Goal: Information Seeking & Learning: Learn about a topic

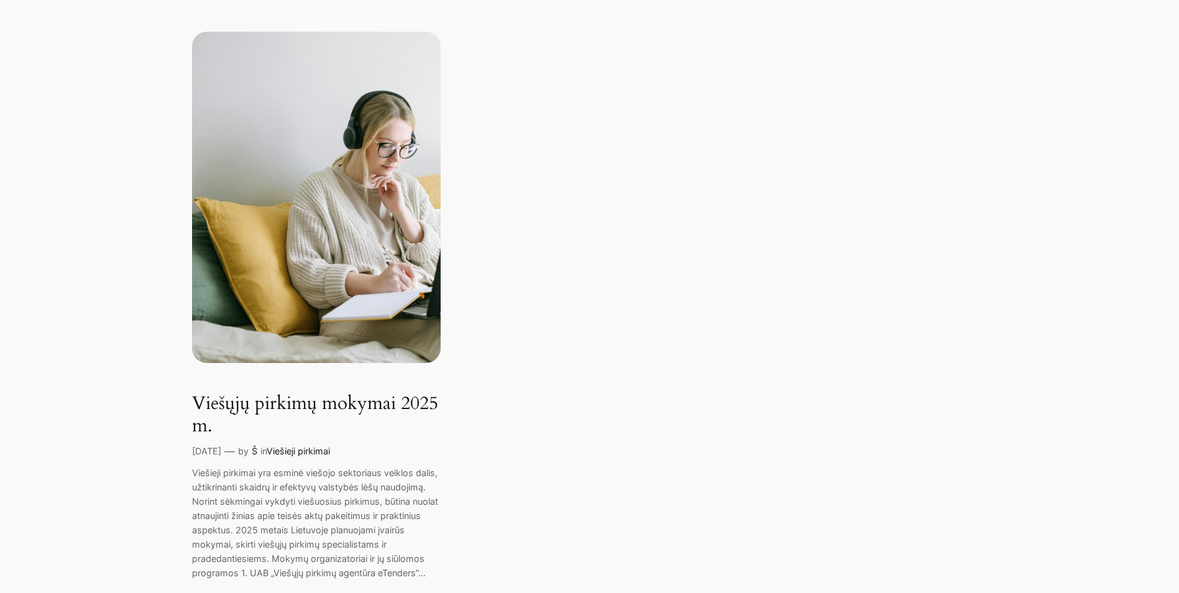
scroll to position [311, 0]
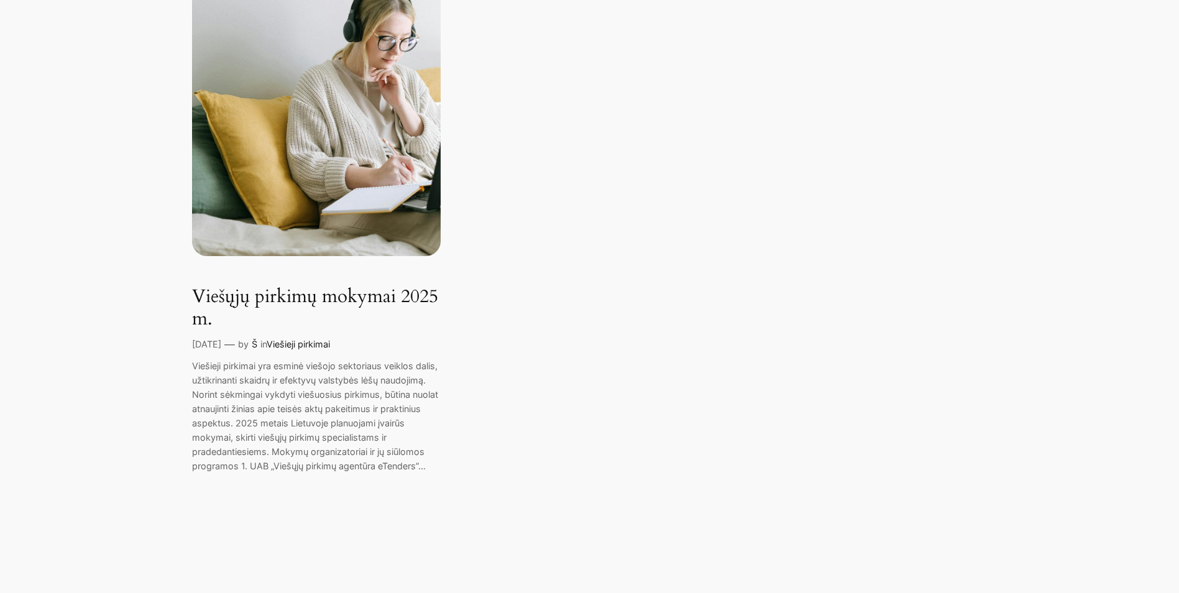
click at [309, 343] on link "Viešieji pirkimai" at bounding box center [298, 344] width 63 height 11
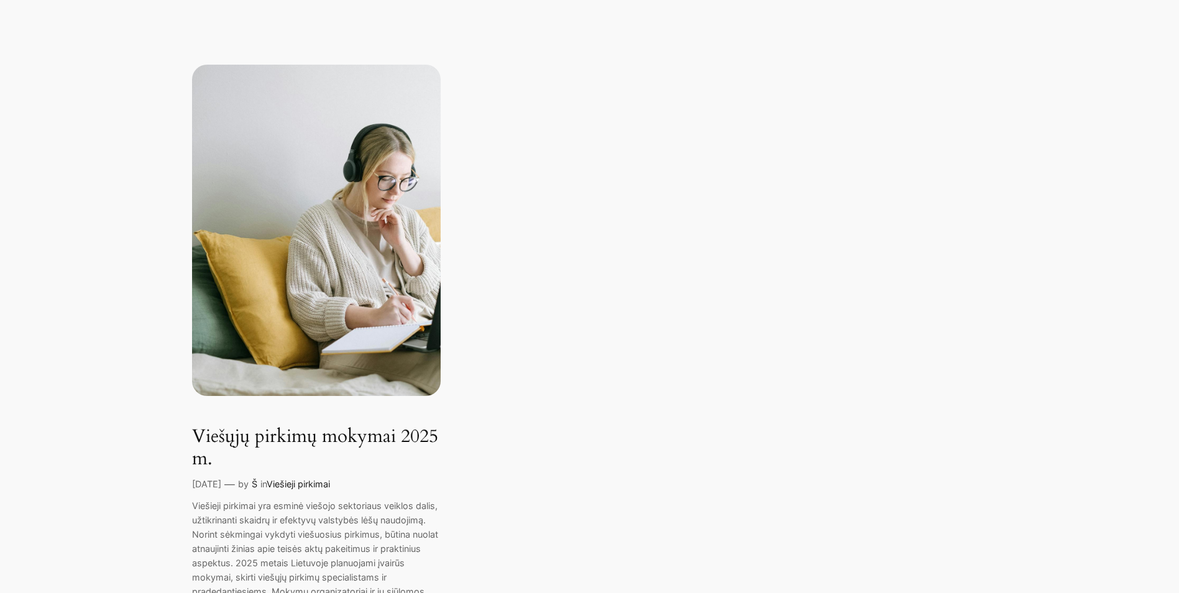
scroll to position [0, 0]
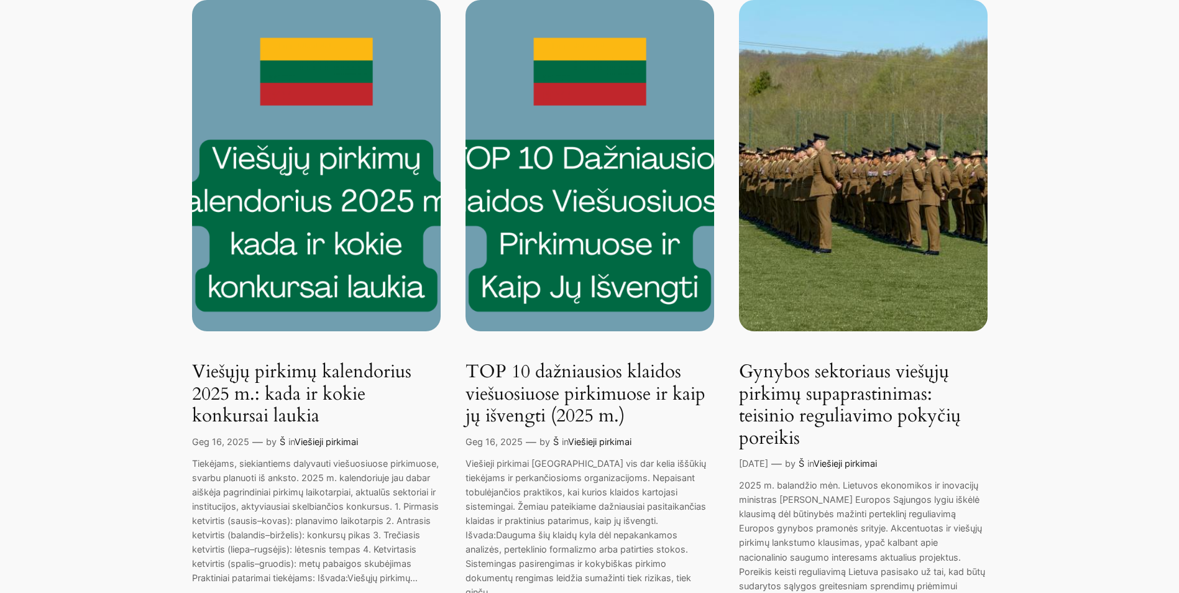
scroll to position [870, 0]
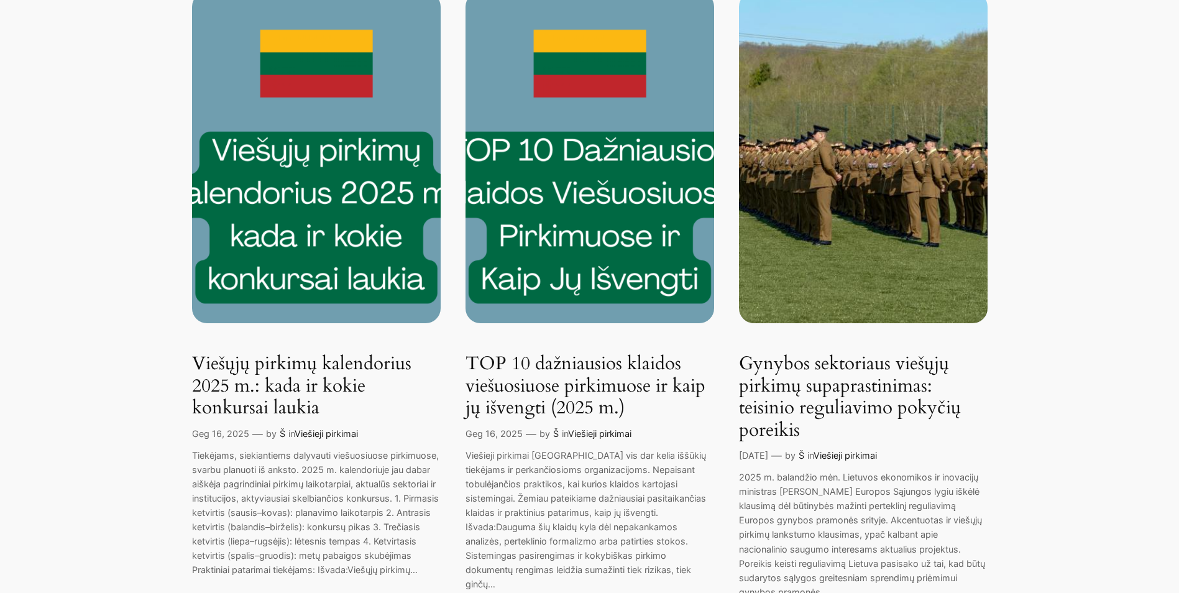
click at [591, 387] on link "TOP 10 dažniausios klaidos viešuosiuose pirkimuose ir kaip jų išvengti (2025 m.)" at bounding box center [589, 386] width 249 height 66
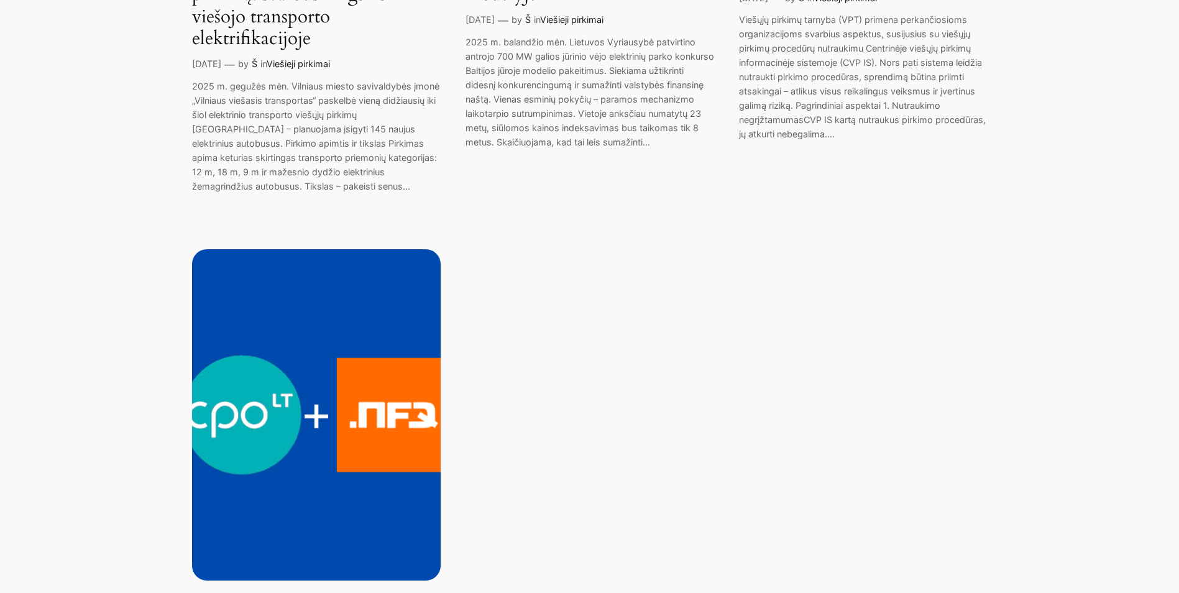
scroll to position [1740, 0]
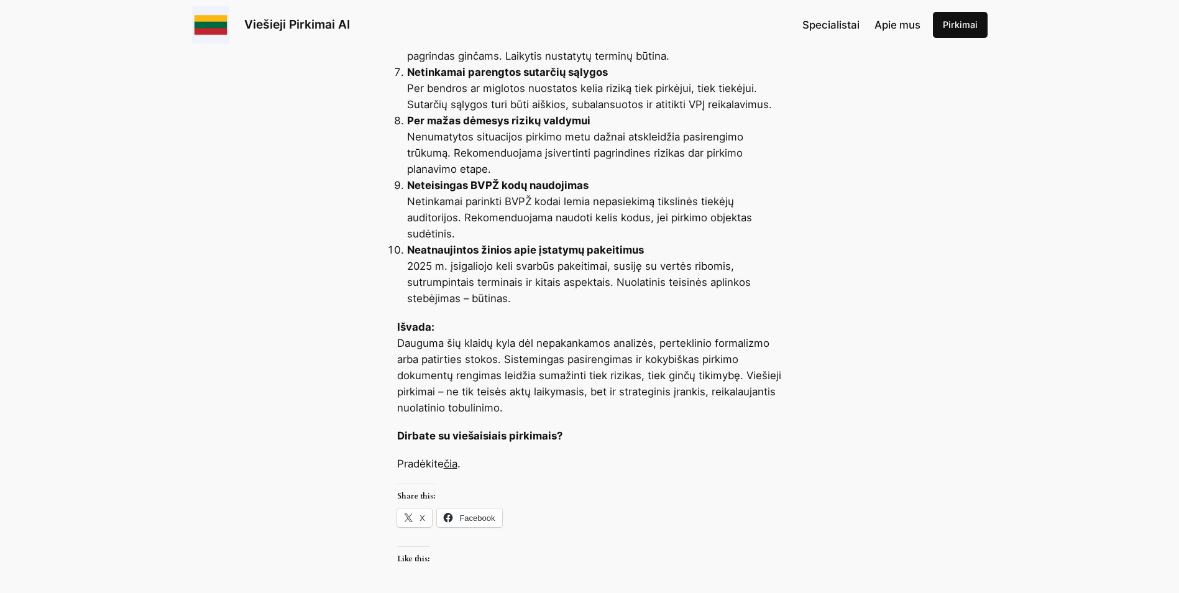
scroll to position [994, 0]
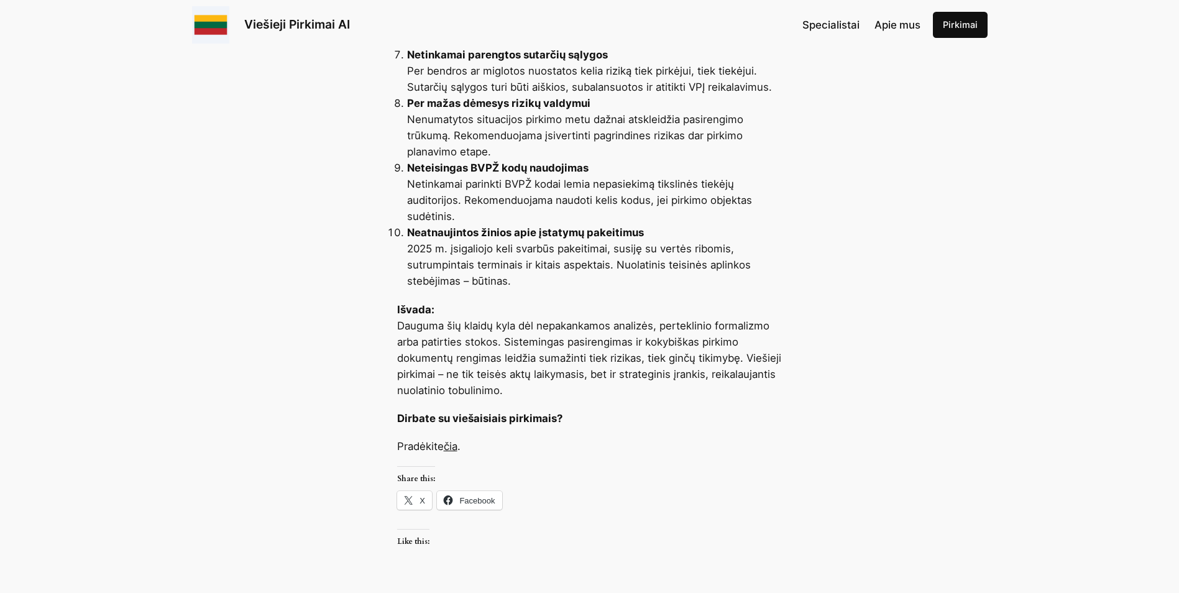
click at [452, 445] on link "čia" at bounding box center [451, 446] width 14 height 12
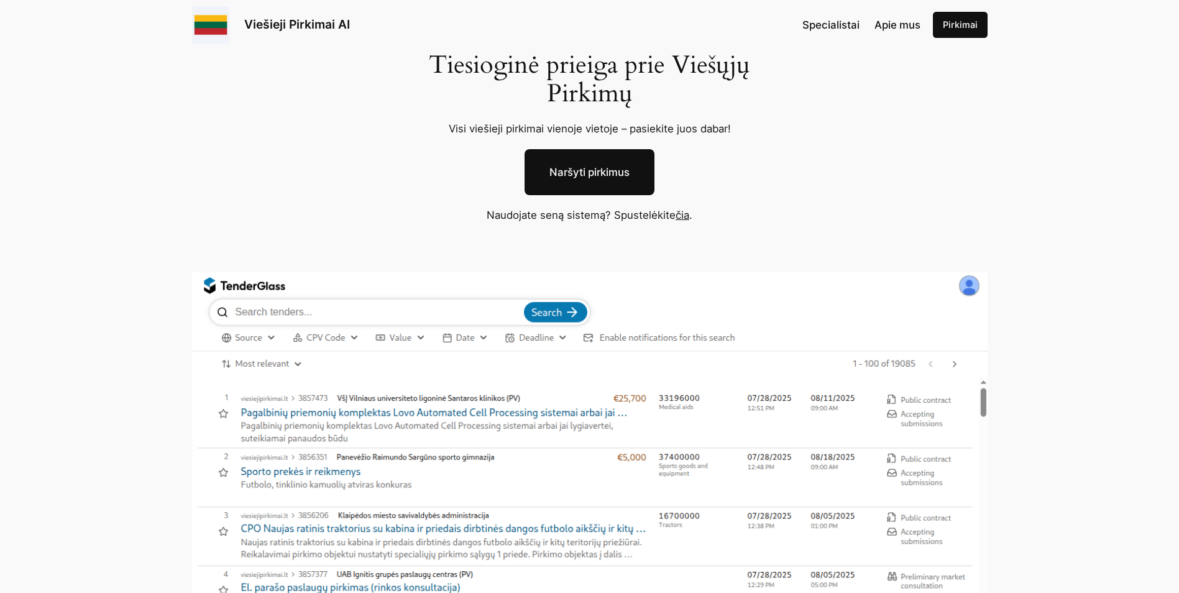
scroll to position [62, 0]
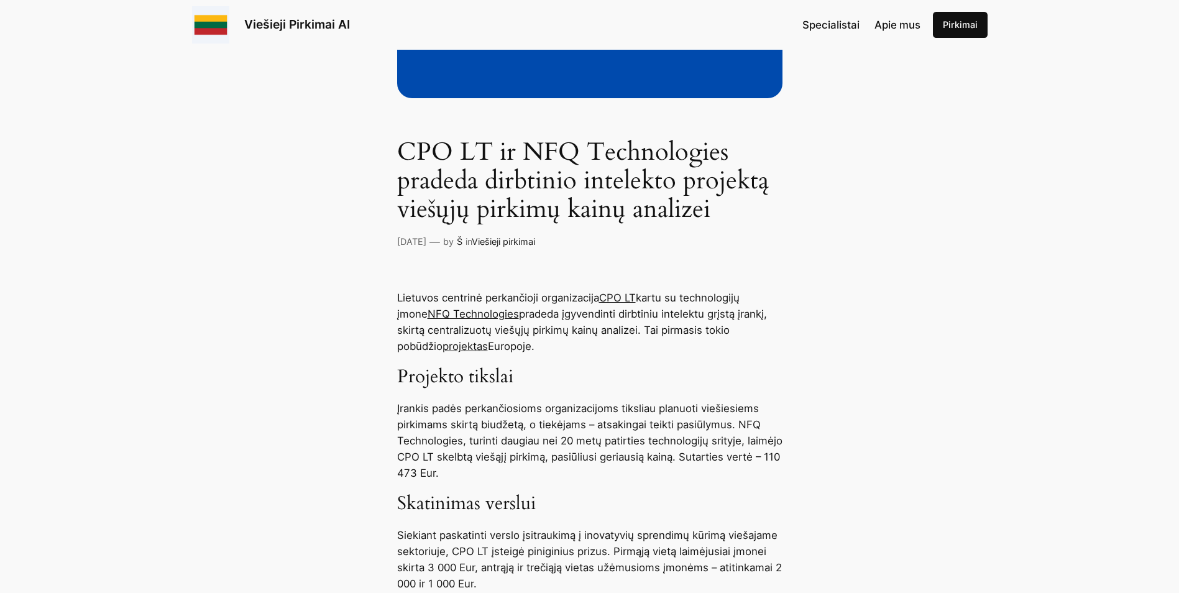
scroll to position [373, 0]
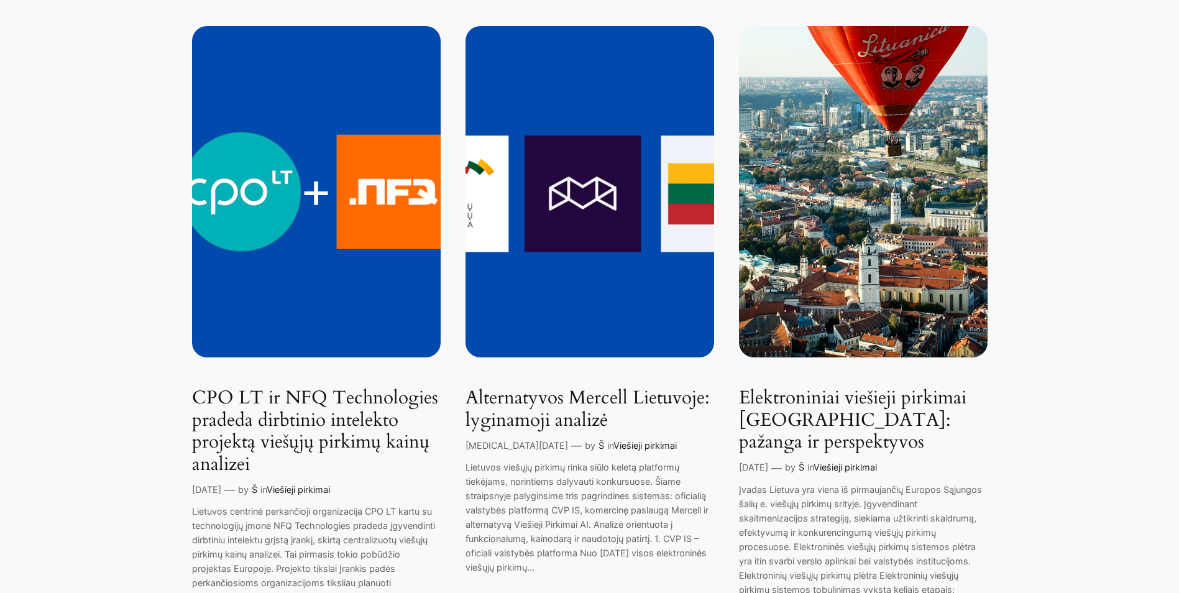
scroll to position [311, 0]
